Goal: Information Seeking & Learning: Understand process/instructions

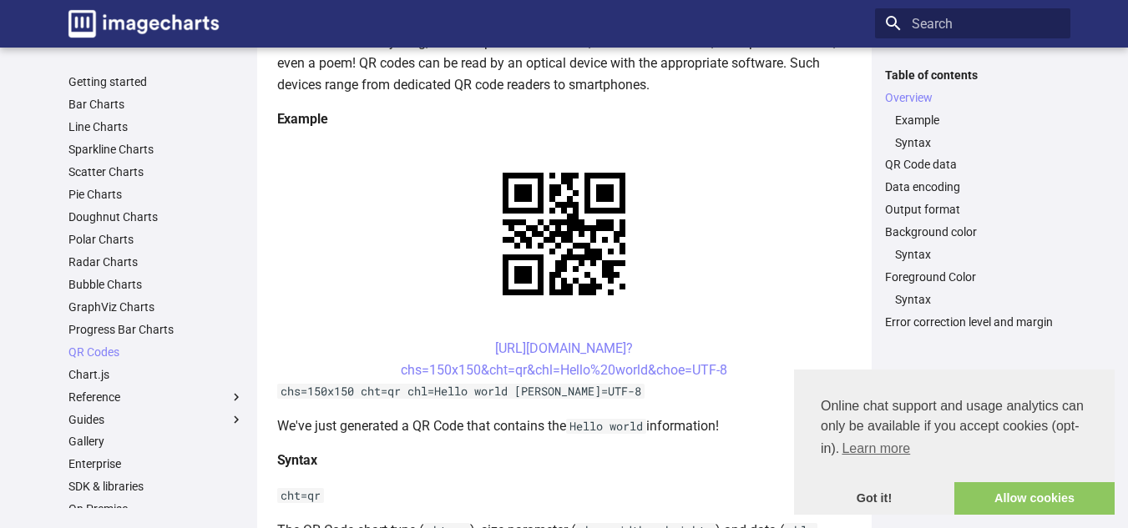
scroll to position [305, 0]
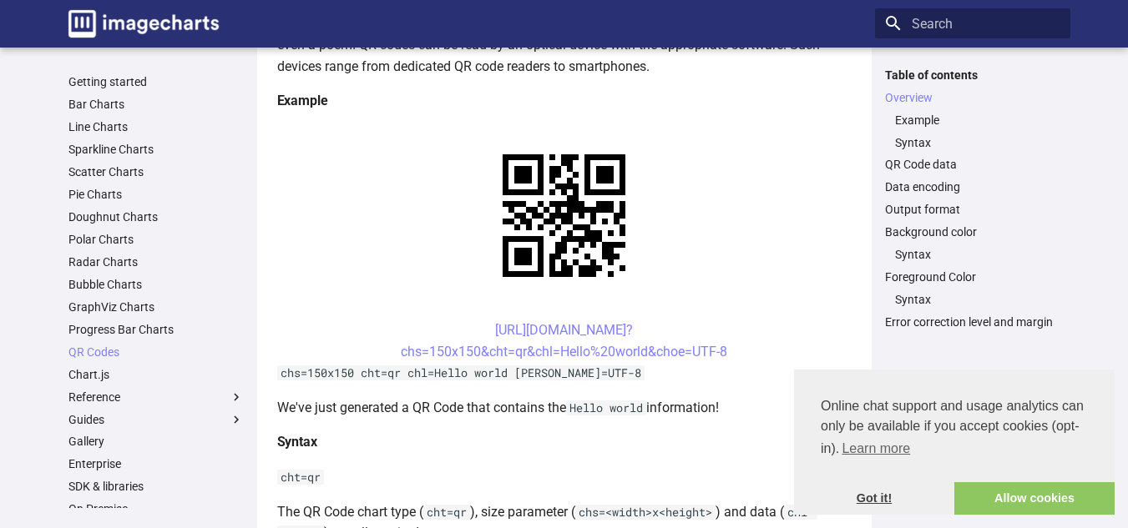
click at [872, 504] on link "Got it!" at bounding box center [874, 498] width 160 height 33
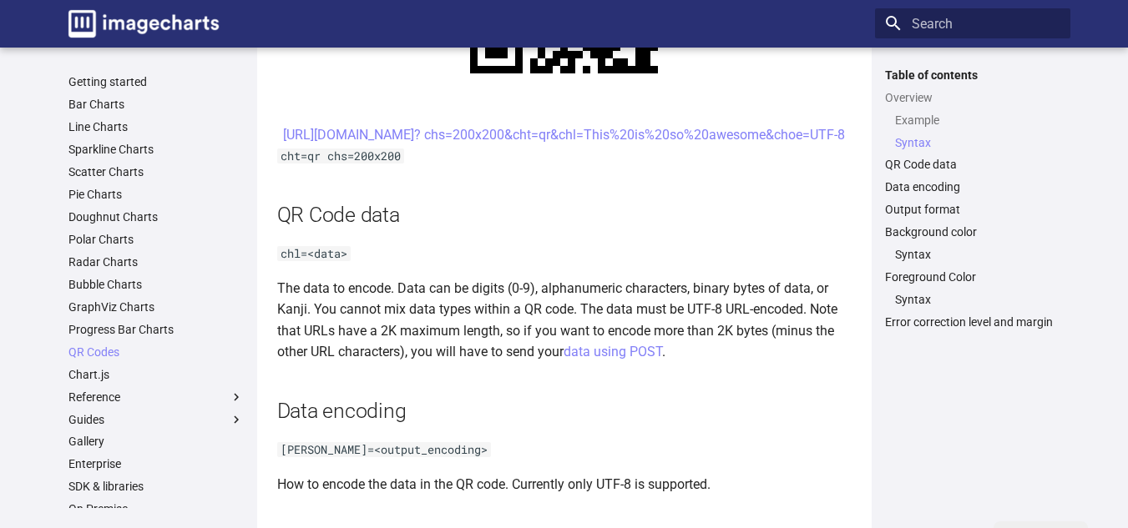
scroll to position [1016, 0]
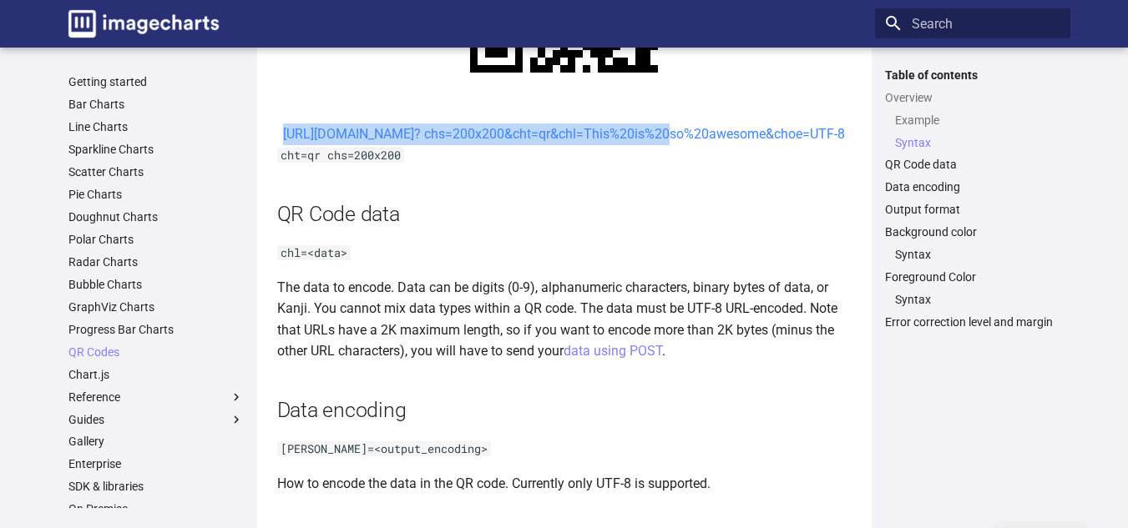
drag, startPoint x: 458, startPoint y: 135, endPoint x: 512, endPoint y: 158, distance: 58.0
click at [512, 145] on center "[URL][DOMAIN_NAME]? chs=200x200&cht=qr&chl=This%20is%20so%20awesome&choe=UTF-8" at bounding box center [564, 135] width 574 height 22
copy link "[URL][DOMAIN_NAME]? chs=200x200&cht=qr&chl="
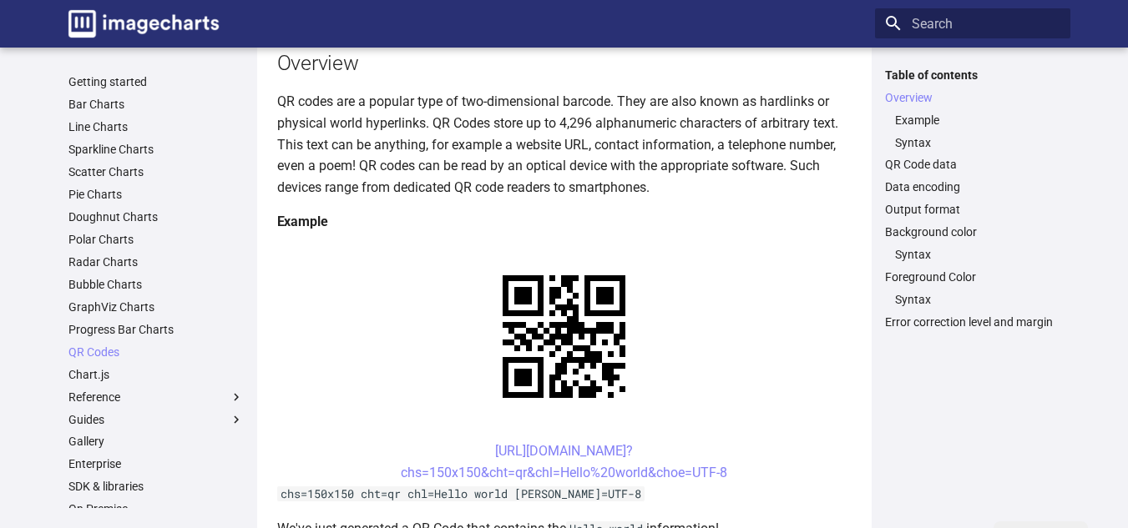
scroll to position [315, 0]
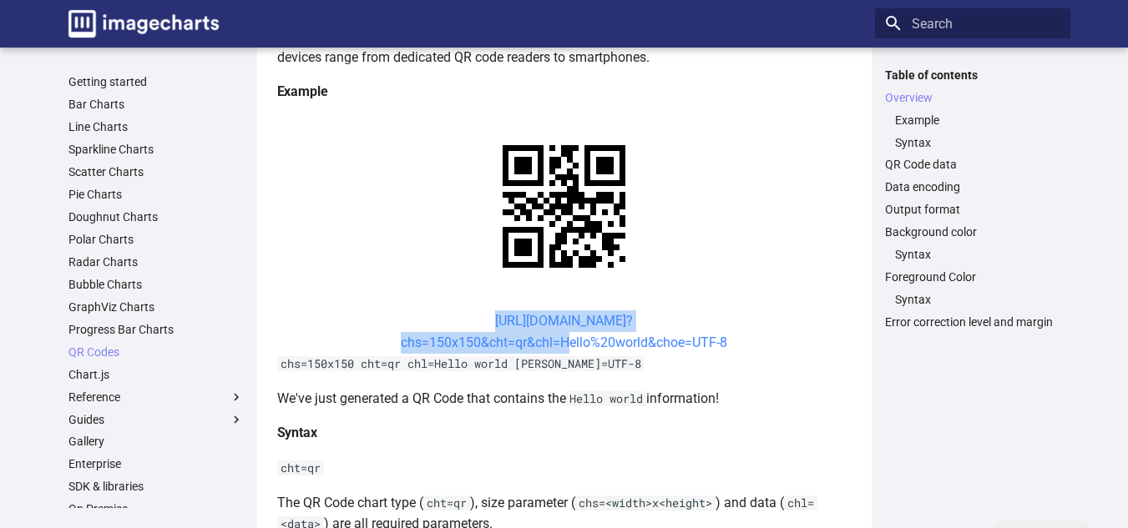
drag, startPoint x: 459, startPoint y: 319, endPoint x: 558, endPoint y: 347, distance: 102.5
click at [558, 347] on center "[URL][DOMAIN_NAME]? chs=150x150&cht=qr&chl=Hello%20world&choe=UTF-8" at bounding box center [564, 331] width 574 height 43
copy link "[URL][DOMAIN_NAME]? chs=150x150&cht=qr&chl="
